Goal: Check status: Check status

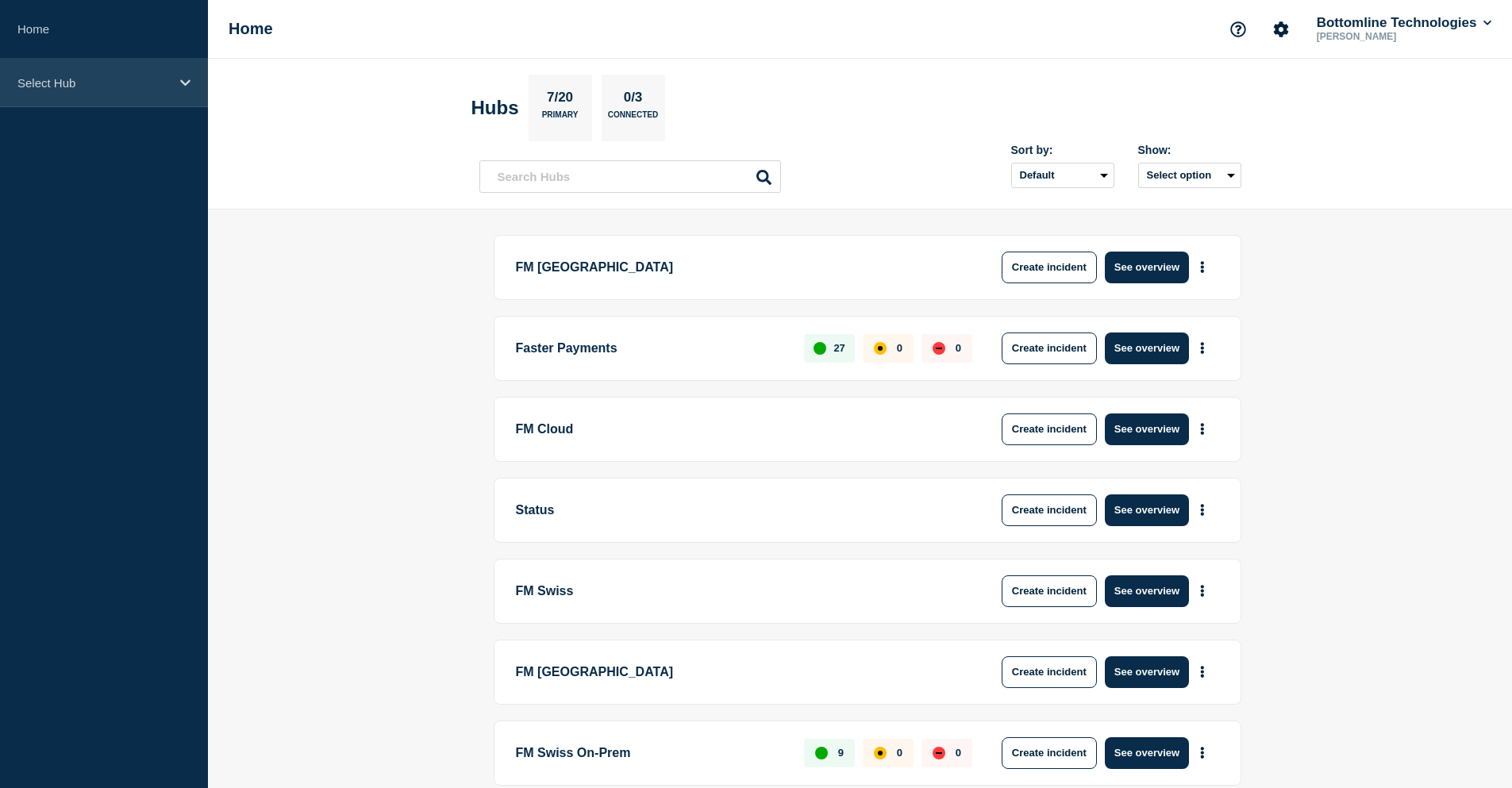
click at [39, 78] on p "Select Hub" at bounding box center [93, 83] width 152 height 13
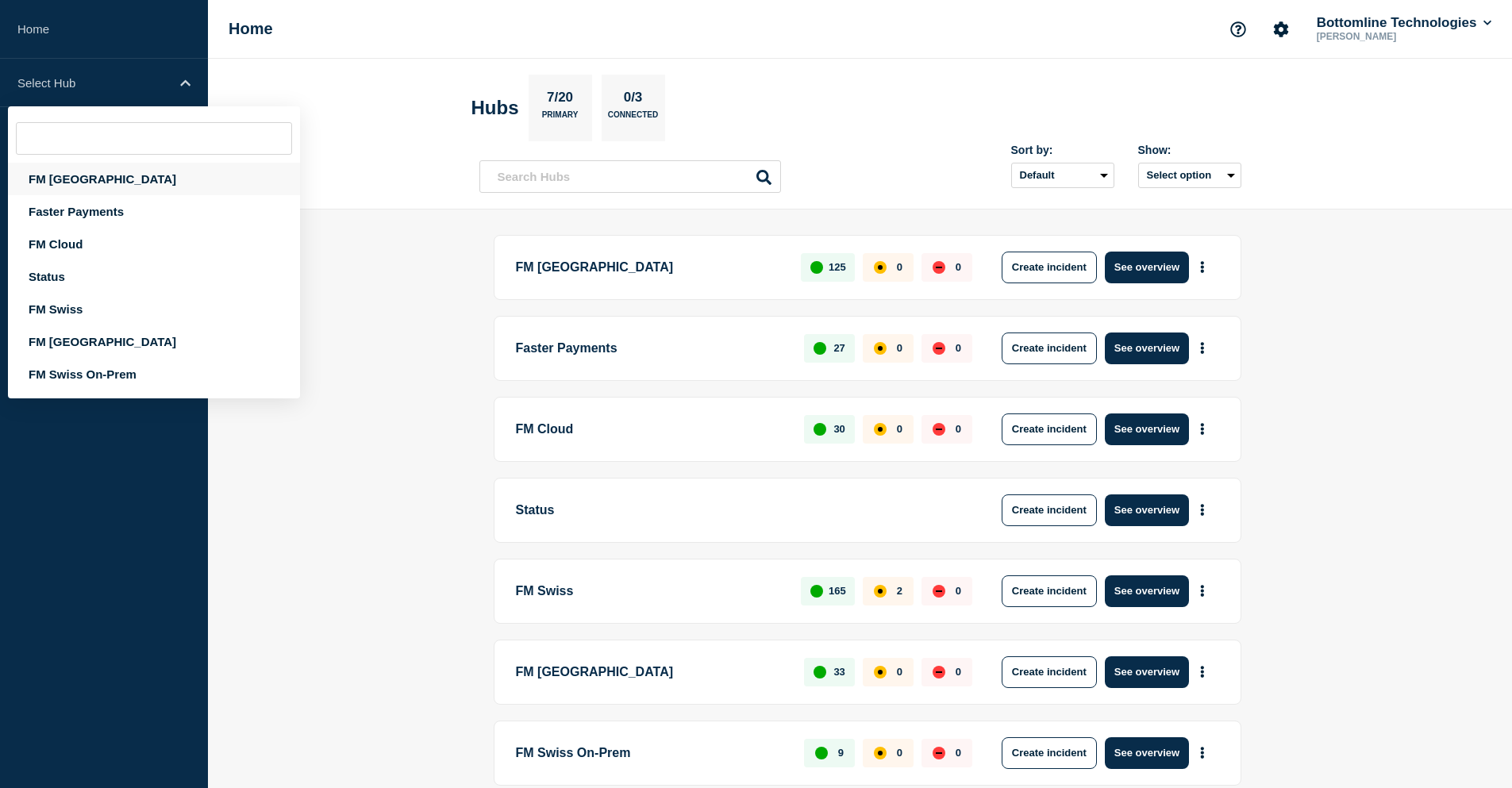
click at [70, 178] on div "FM [GEOGRAPHIC_DATA]" at bounding box center [155, 178] width 292 height 32
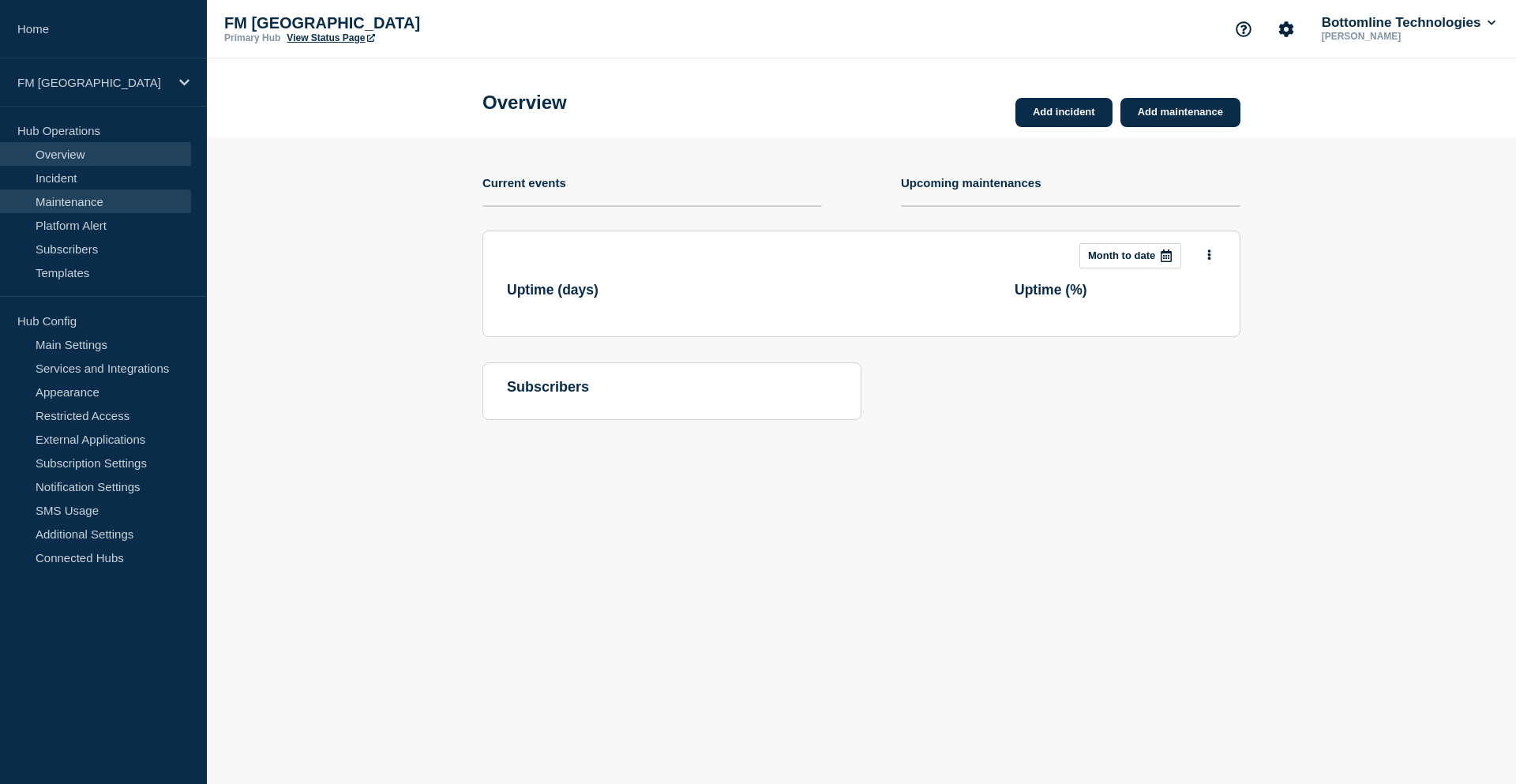
click at [81, 198] on link "Maintenance" at bounding box center [95, 201] width 191 height 24
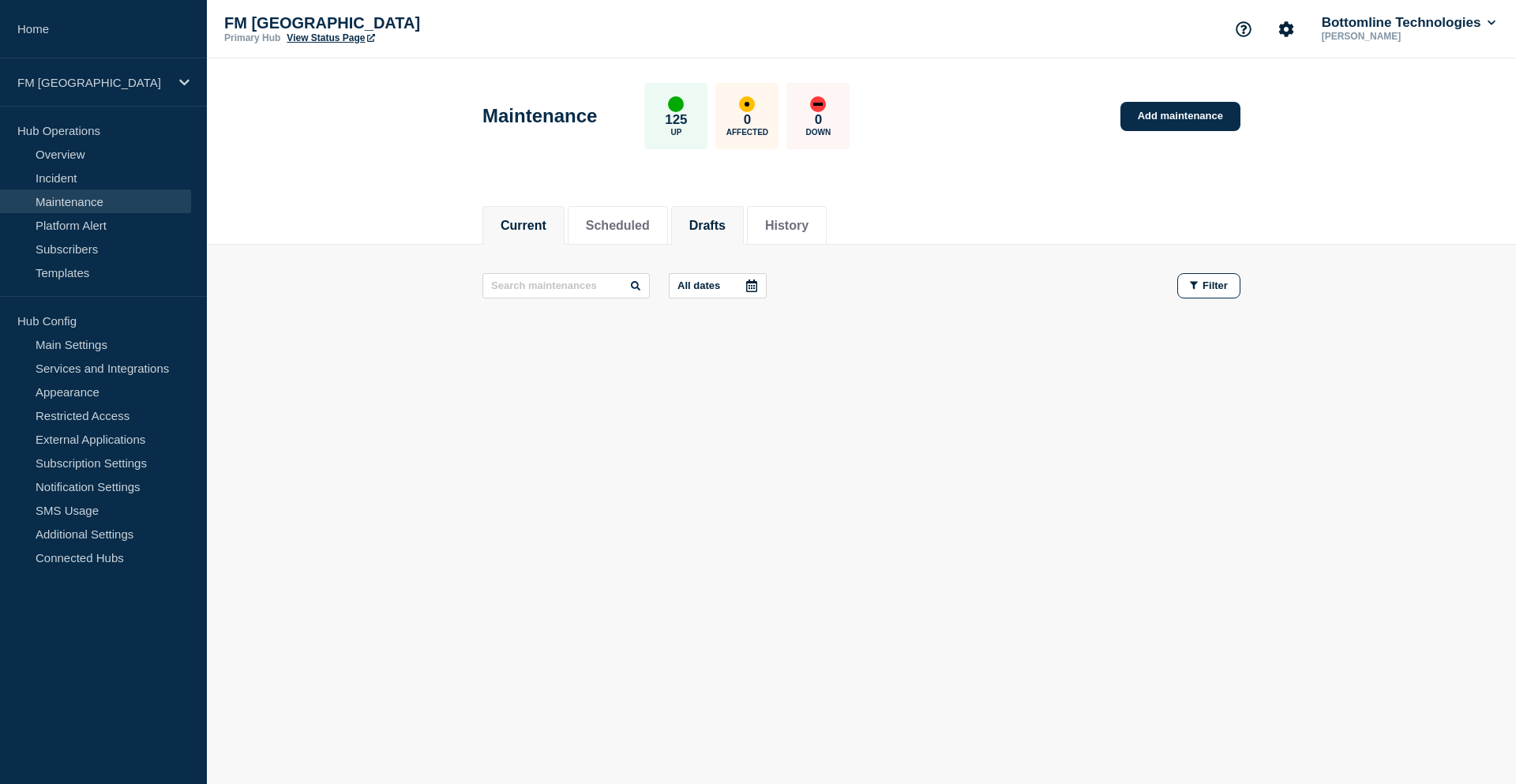
click at [726, 225] on button "Drafts" at bounding box center [708, 225] width 36 height 14
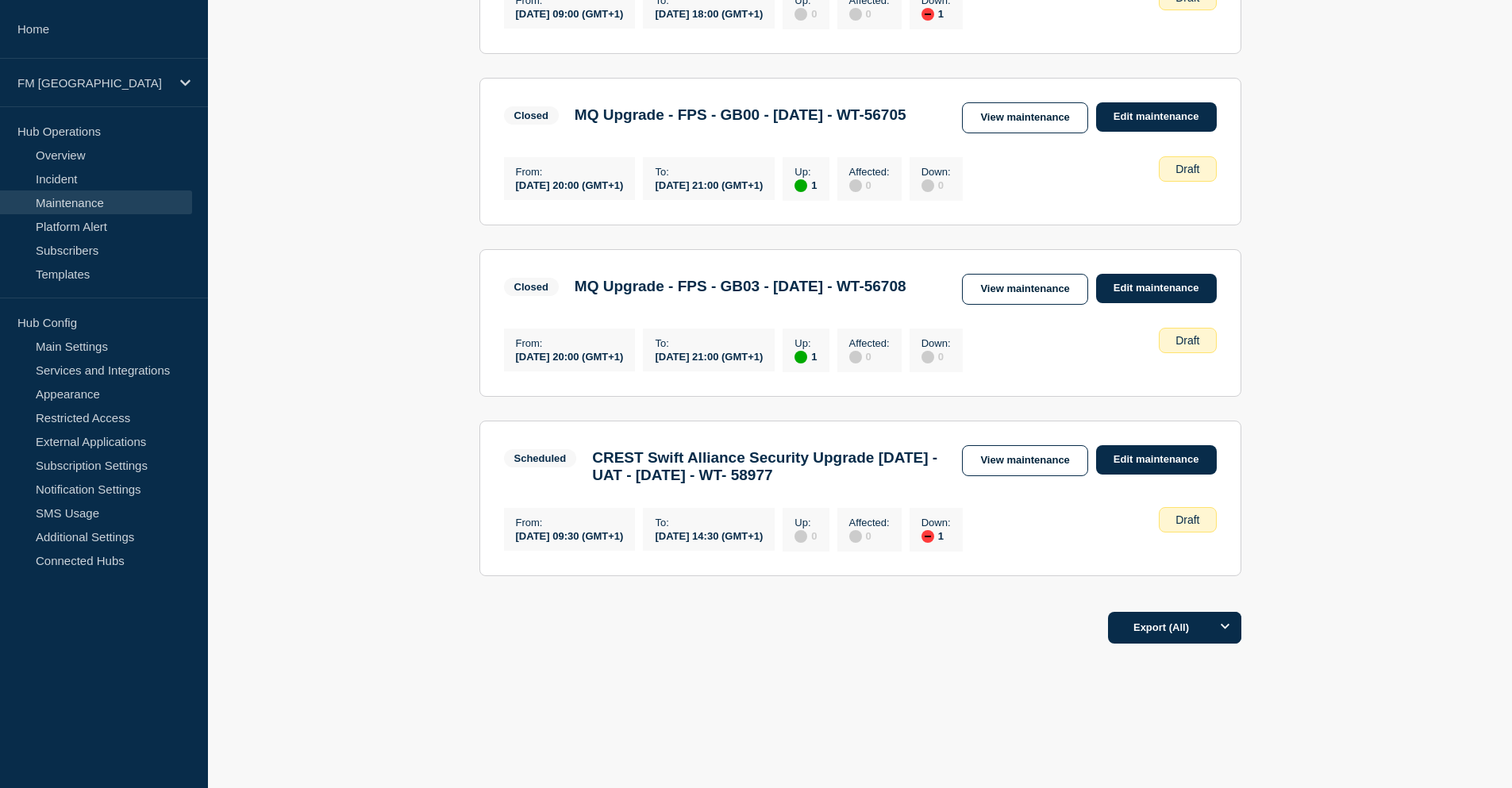
scroll to position [1223, 0]
click at [1008, 453] on link "View maintenance" at bounding box center [1025, 460] width 126 height 31
